Goal: Task Accomplishment & Management: Use online tool/utility

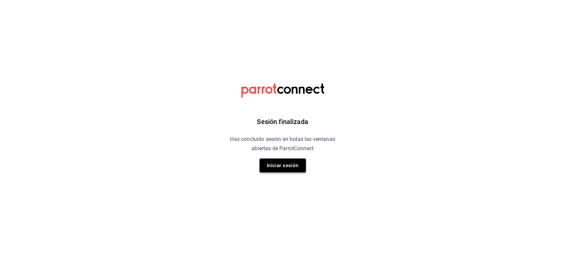
click at [289, 165] on button "Iniciar sesión" at bounding box center [283, 165] width 46 height 14
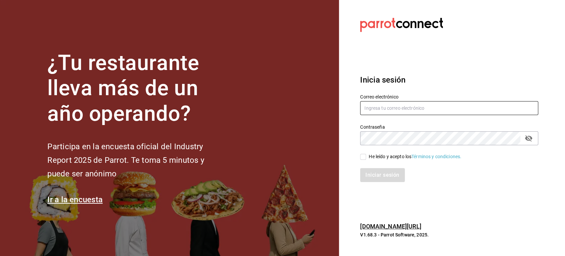
click at [412, 102] on input "text" at bounding box center [449, 108] width 178 height 14
type input "[DOMAIN_NAME][EMAIL_ADDRESS][DOMAIN_NAME]"
click at [366, 156] on span "He leído y acepto los Términos y condiciones." at bounding box center [413, 156] width 95 height 7
click at [366, 156] on input "He leído y acepto los Términos y condiciones." at bounding box center [363, 157] width 6 height 6
checkbox input "true"
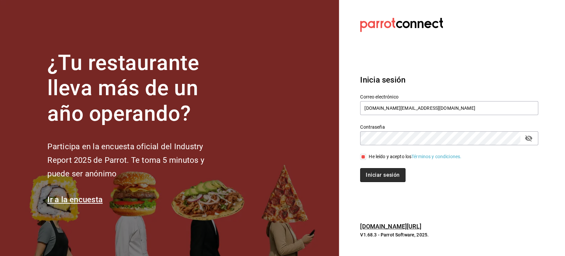
click at [379, 171] on button "Iniciar sesión" at bounding box center [382, 175] width 45 height 14
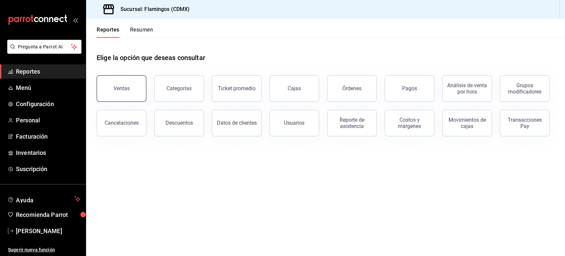
click at [105, 82] on button "Ventas" at bounding box center [122, 88] width 50 height 26
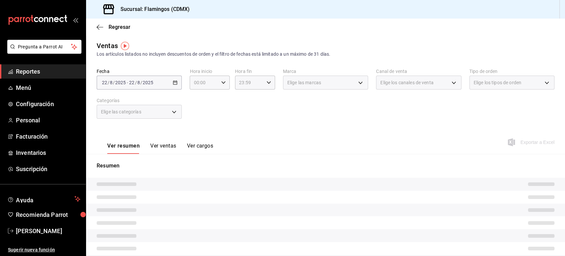
click at [133, 78] on div "2025-08-22 22 / 8 / 2025 - 2025-08-22 22 / 8 / 2025" at bounding box center [139, 83] width 85 height 14
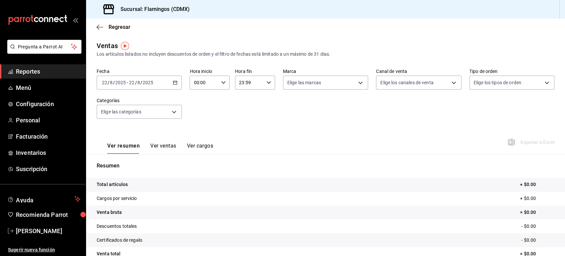
click at [143, 81] on input "2025" at bounding box center [147, 82] width 11 height 5
click at [110, 123] on li "Ayer" at bounding box center [128, 117] width 62 height 15
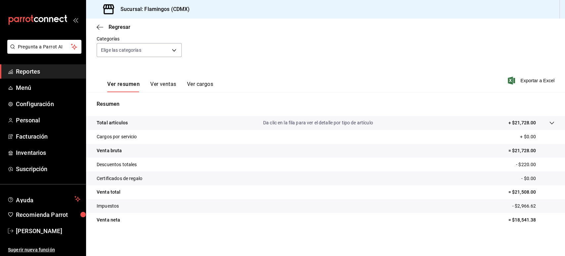
scroll to position [25, 0]
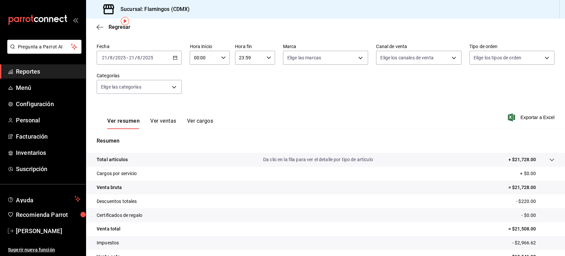
click at [164, 63] on div "2025-08-21 21 / 8 / 2025 - 2025-08-21 21 / 8 / 2025" at bounding box center [139, 58] width 85 height 14
click at [130, 141] on li "Rango de fechas" at bounding box center [128, 137] width 62 height 15
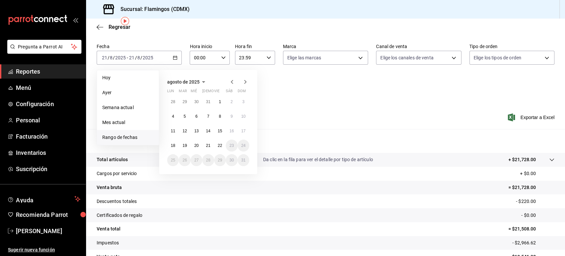
click at [196, 82] on span "agosto de 2025" at bounding box center [183, 81] width 32 height 5
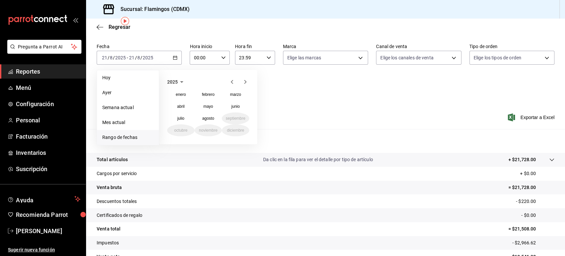
click at [177, 81] on span "2025" at bounding box center [172, 81] width 11 height 5
click at [187, 105] on button "2024" at bounding box center [180, 106] width 27 height 12
click at [201, 119] on button "agosto" at bounding box center [208, 118] width 27 height 12
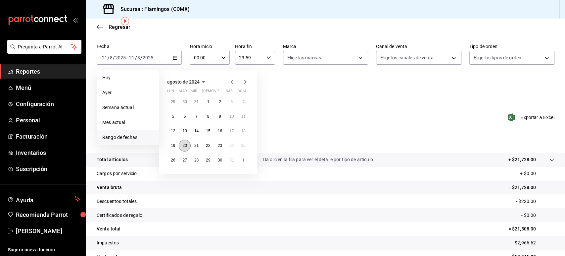
click at [186, 148] on button "20" at bounding box center [185, 145] width 12 height 12
click at [188, 149] on button "20" at bounding box center [185, 145] width 12 height 12
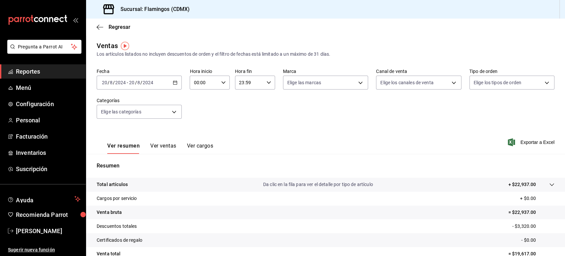
click at [161, 83] on div "2024-08-20 20 / 8 / 2024 - 2024-08-20 20 / 8 / 2024" at bounding box center [139, 83] width 85 height 14
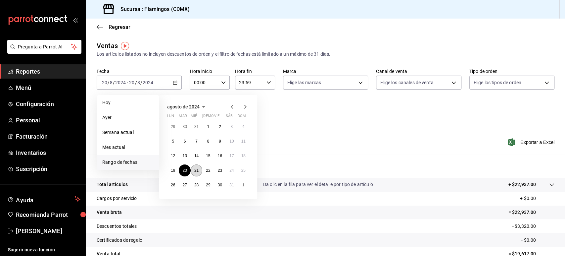
click at [196, 172] on abbr "21" at bounding box center [196, 170] width 4 height 5
click at [198, 173] on button "21" at bounding box center [197, 170] width 12 height 12
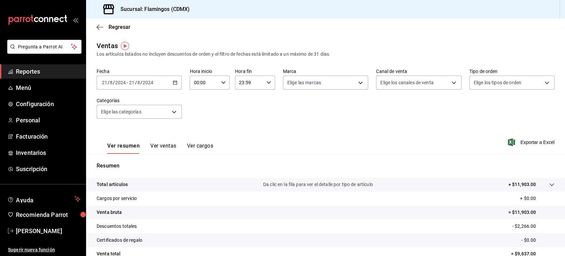
click at [158, 89] on div "2024-08-21 21 / 8 / 2024 - 2024-08-21 21 / 8 / 2024" at bounding box center [139, 83] width 85 height 14
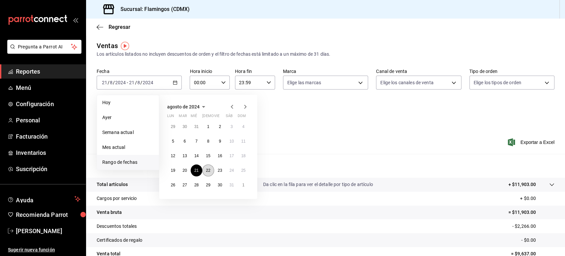
click at [208, 172] on abbr "22" at bounding box center [208, 170] width 4 height 5
click at [207, 172] on abbr "22" at bounding box center [208, 170] width 4 height 5
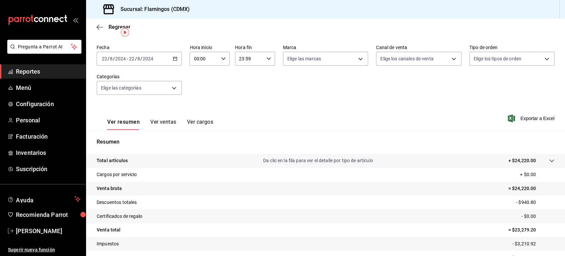
scroll to position [37, 0]
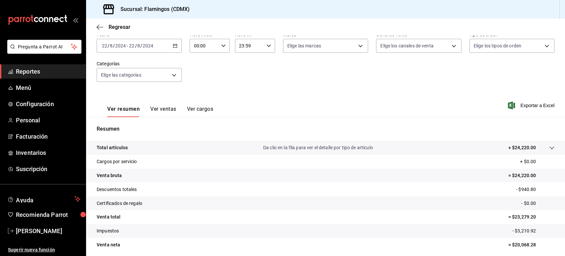
click at [439, 67] on div "Fecha 2024-08-22 22 / 8 / 2024 - 2024-08-22 22 / 8 / 2024 Hora inicio 00:00 Hor…" at bounding box center [326, 60] width 458 height 58
